Goal: Transaction & Acquisition: Book appointment/travel/reservation

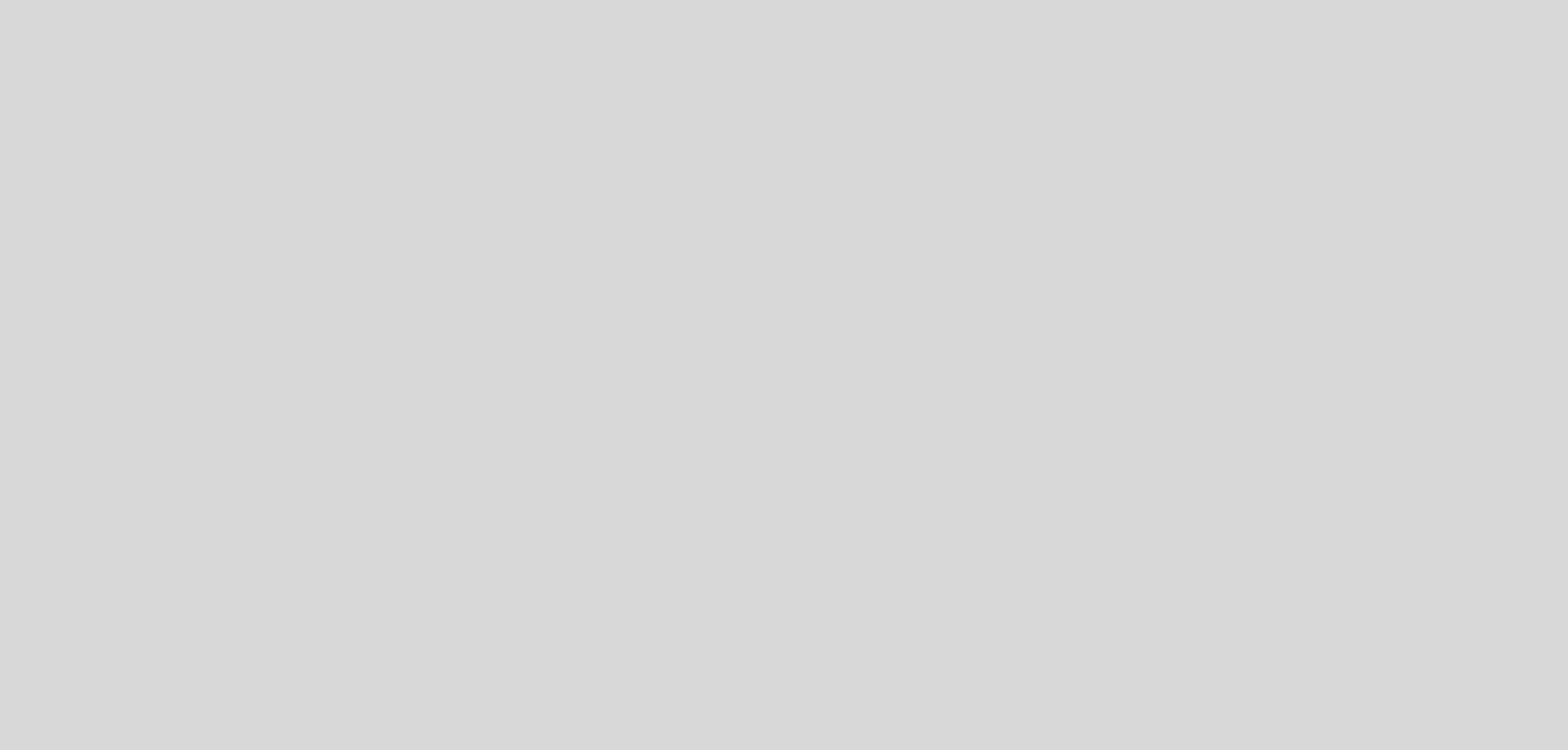
select select "pt"
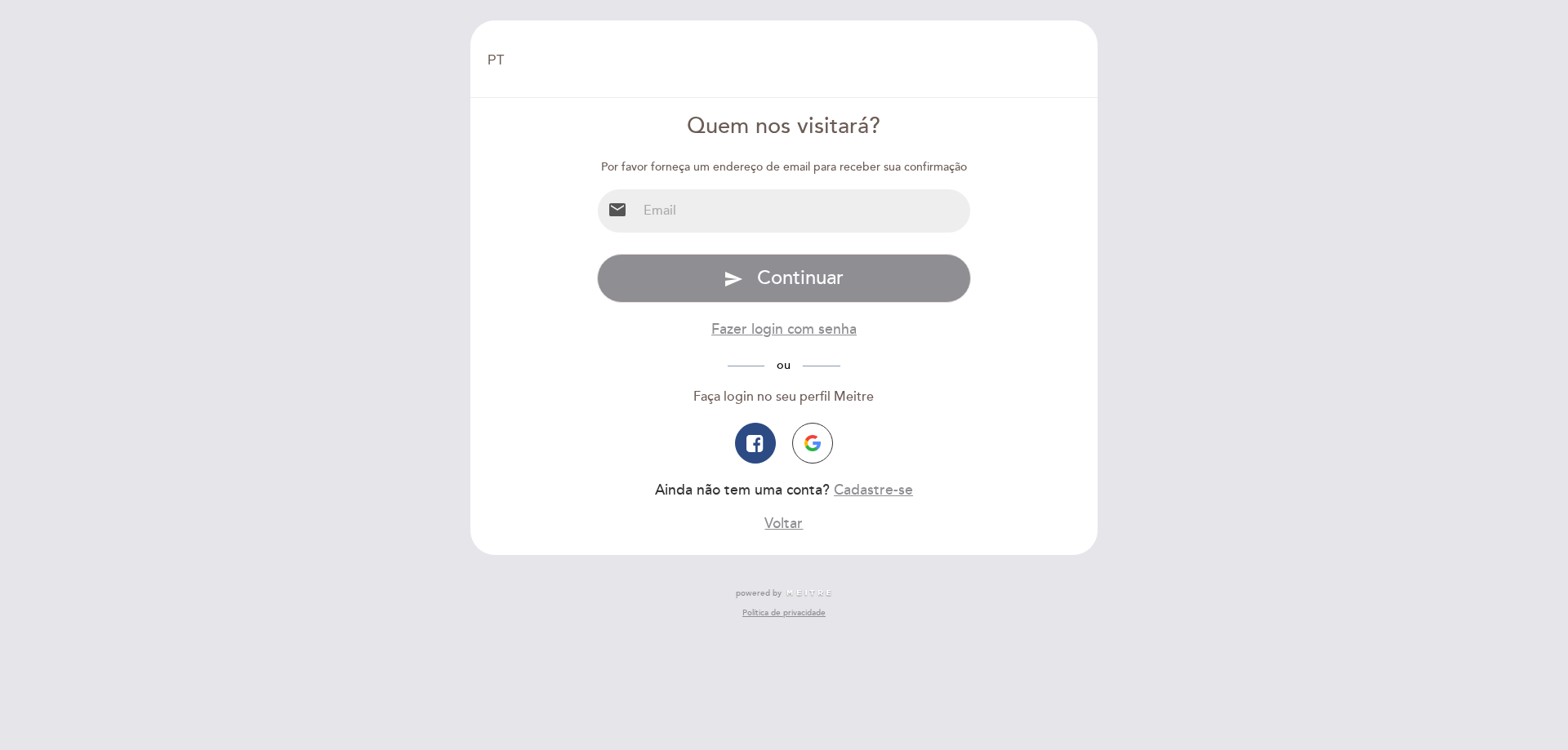
click at [792, 208] on input "email" at bounding box center [804, 210] width 334 height 43
type input "[EMAIL_ADDRESS][DOMAIN_NAME]"
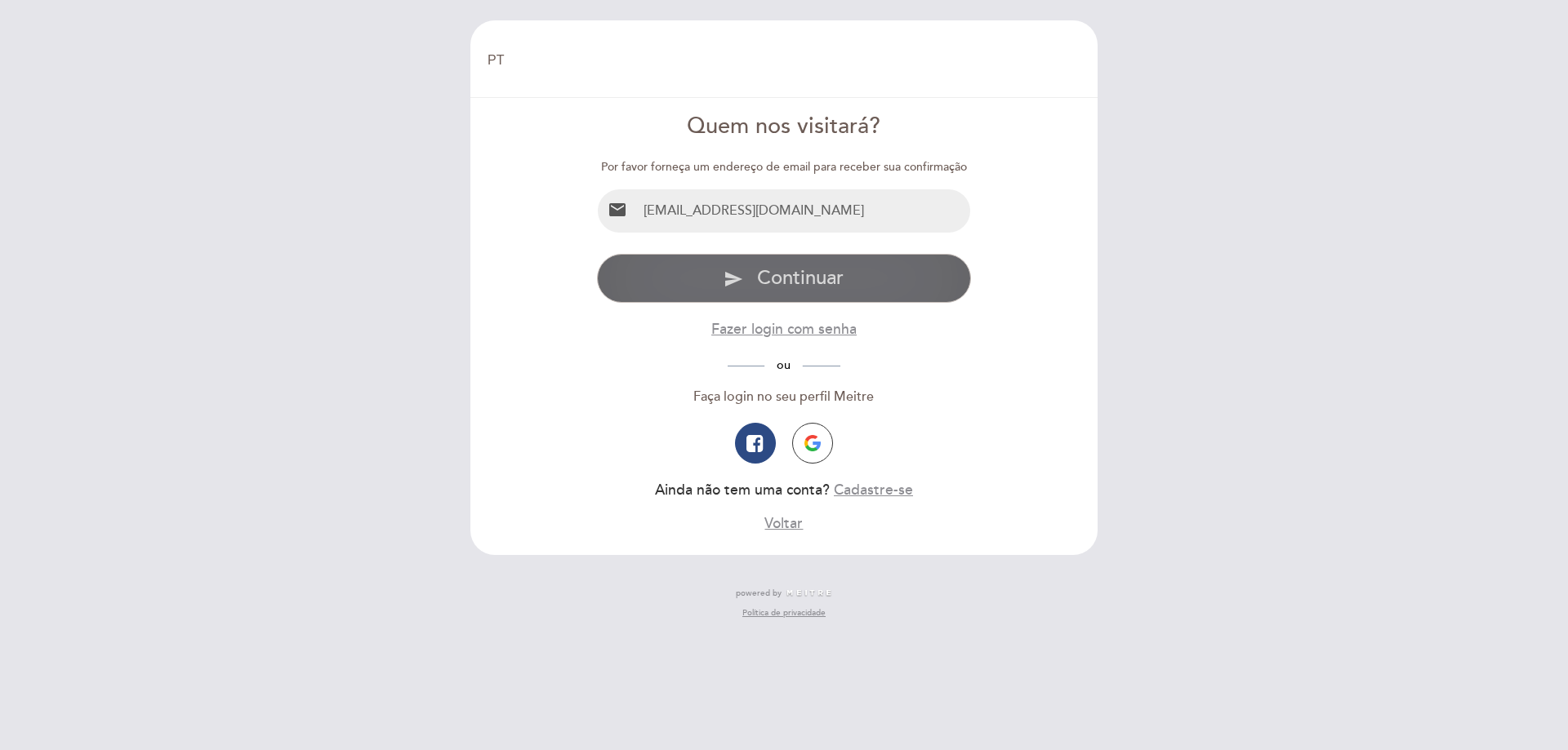
click at [767, 283] on span "Continuar" at bounding box center [801, 278] width 87 height 24
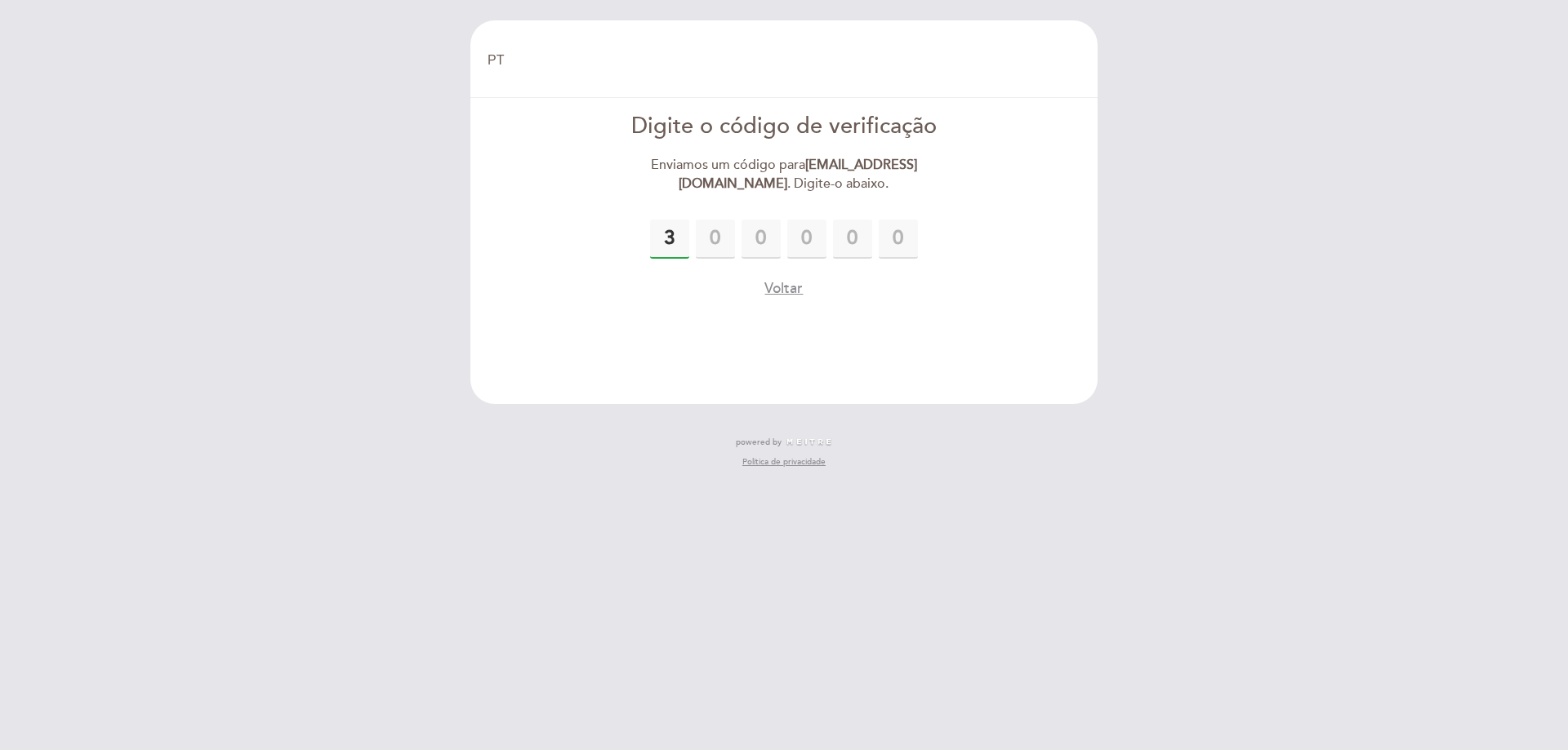
type input "3"
type input "0"
type input "7"
type input "0"
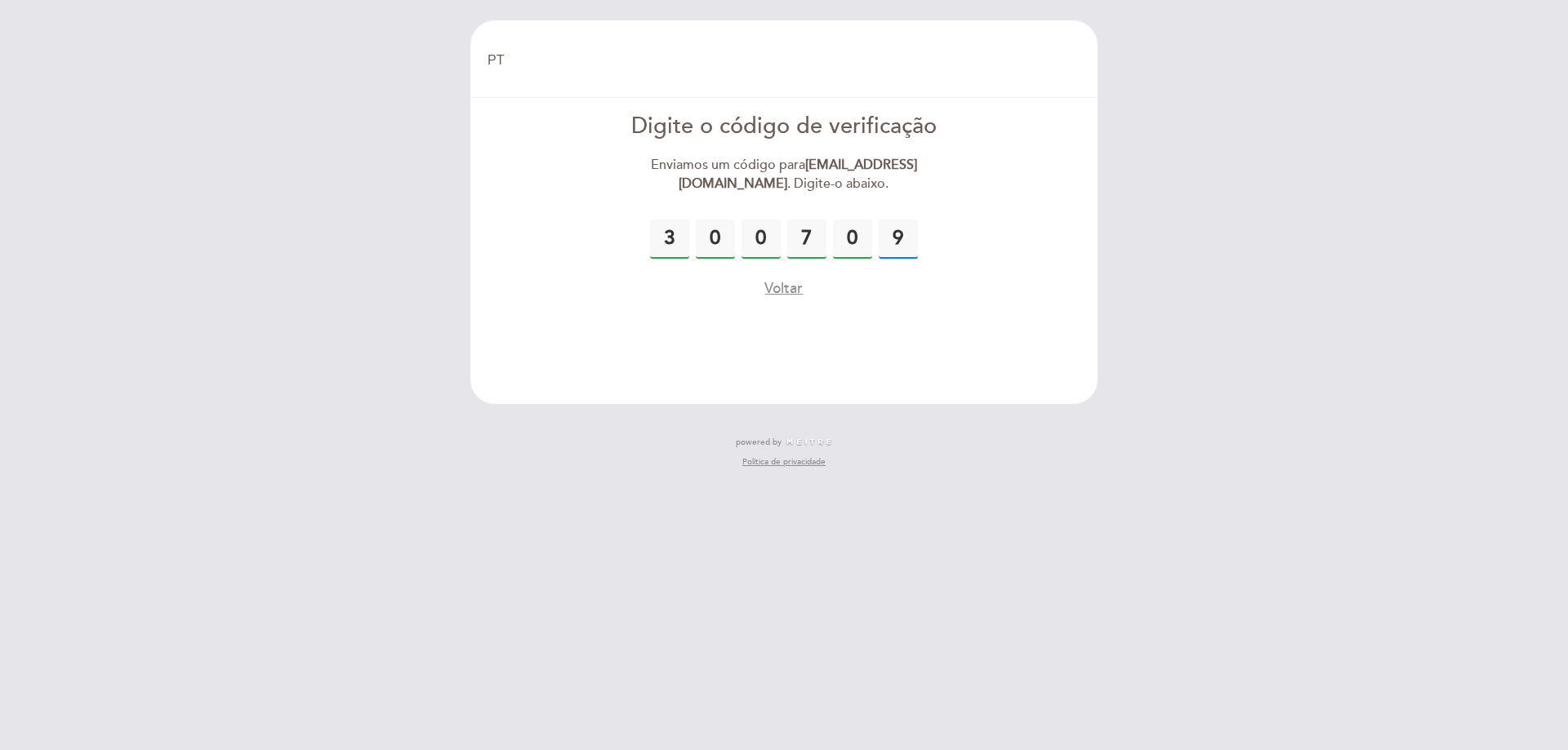
type input "9"
